Goal: Task Accomplishment & Management: Manage account settings

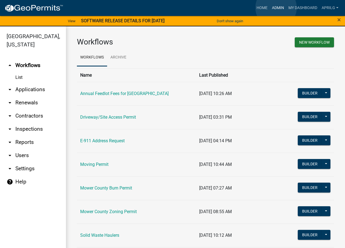
click at [276, 8] on link "Admin" at bounding box center [277, 8] width 16 height 10
click at [120, 187] on link "Mower County Burn Permit" at bounding box center [106, 187] width 52 height 5
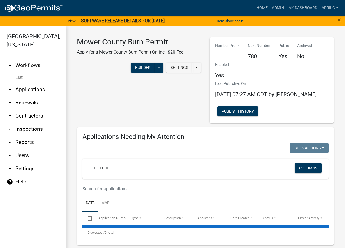
select select "1: 25"
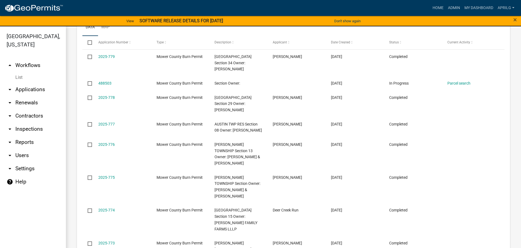
scroll to position [238, 0]
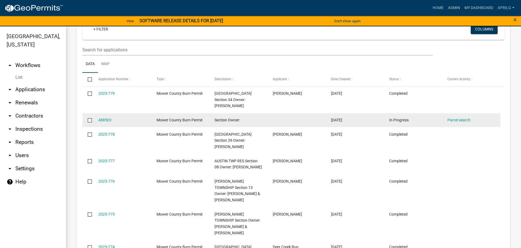
click at [89, 119] on input "checkbox" at bounding box center [90, 120] width 4 height 4
checkbox input "true"
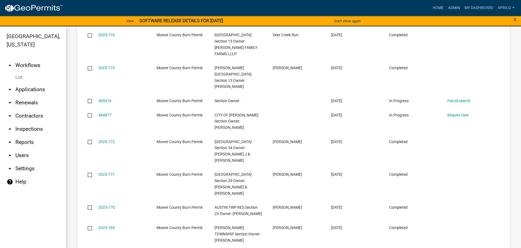
scroll to position [457, 0]
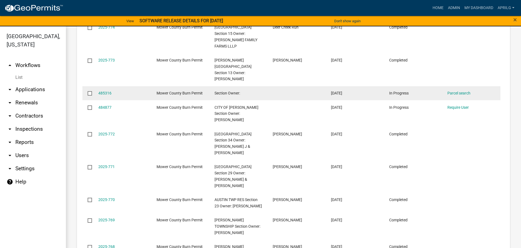
click at [89, 91] on input "checkbox" at bounding box center [90, 93] width 4 height 4
checkbox input "true"
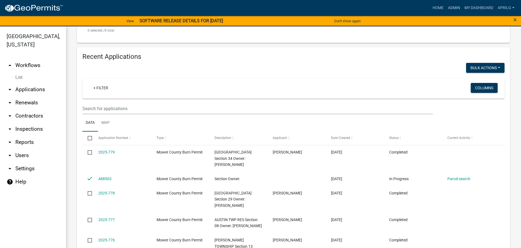
scroll to position [44, 0]
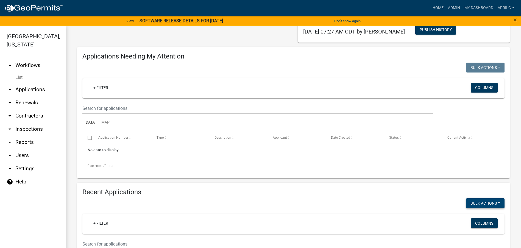
click at [344, 203] on button "Bulk Actions" at bounding box center [485, 203] width 38 height 10
click at [344, 217] on button "Void" at bounding box center [482, 217] width 44 height 13
checkbox input "false"
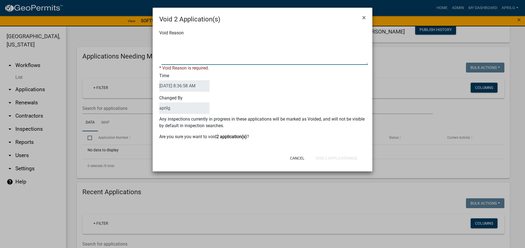
click at [175, 46] on textarea "Void Reason" at bounding box center [264, 50] width 206 height 27
type textarea "incomplete"
click at [329, 159] on form "Void 2 Application(s) × Void Reason * Void Reason is required. Time [DATE] 8:36…" at bounding box center [263, 87] width 220 height 159
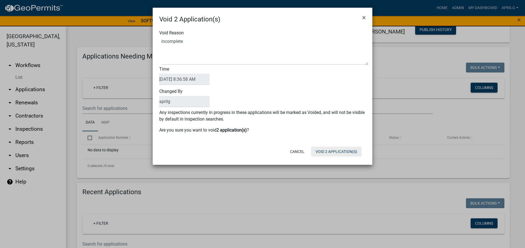
click at [332, 153] on button "Void 2 Application(s)" at bounding box center [336, 152] width 50 height 10
